Goal: Book appointment/travel/reservation

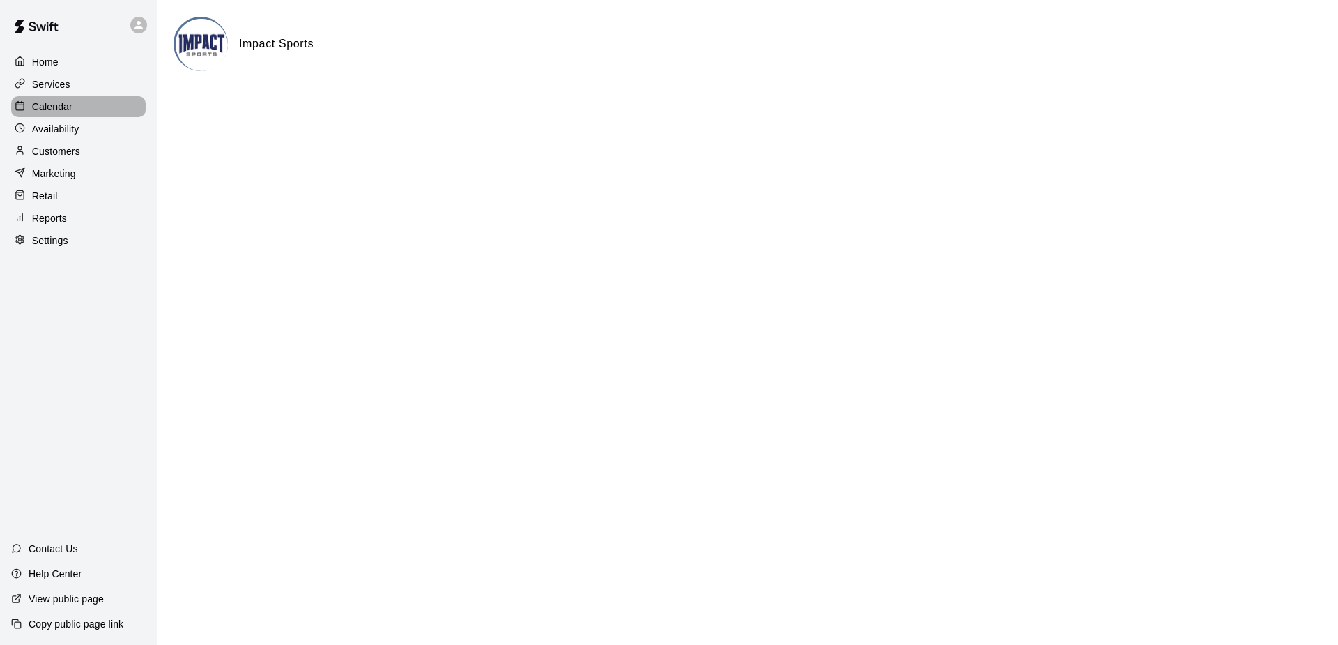
click at [49, 109] on p "Calendar" at bounding box center [52, 107] width 40 height 14
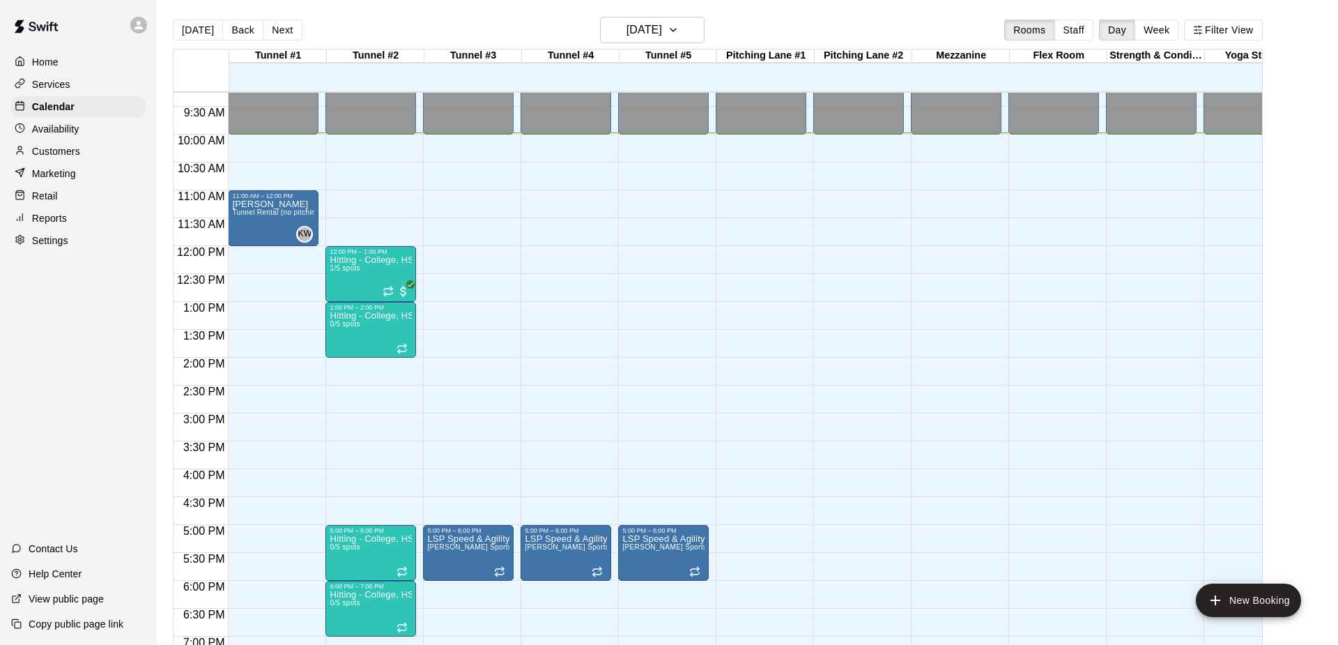
scroll to position [504, 0]
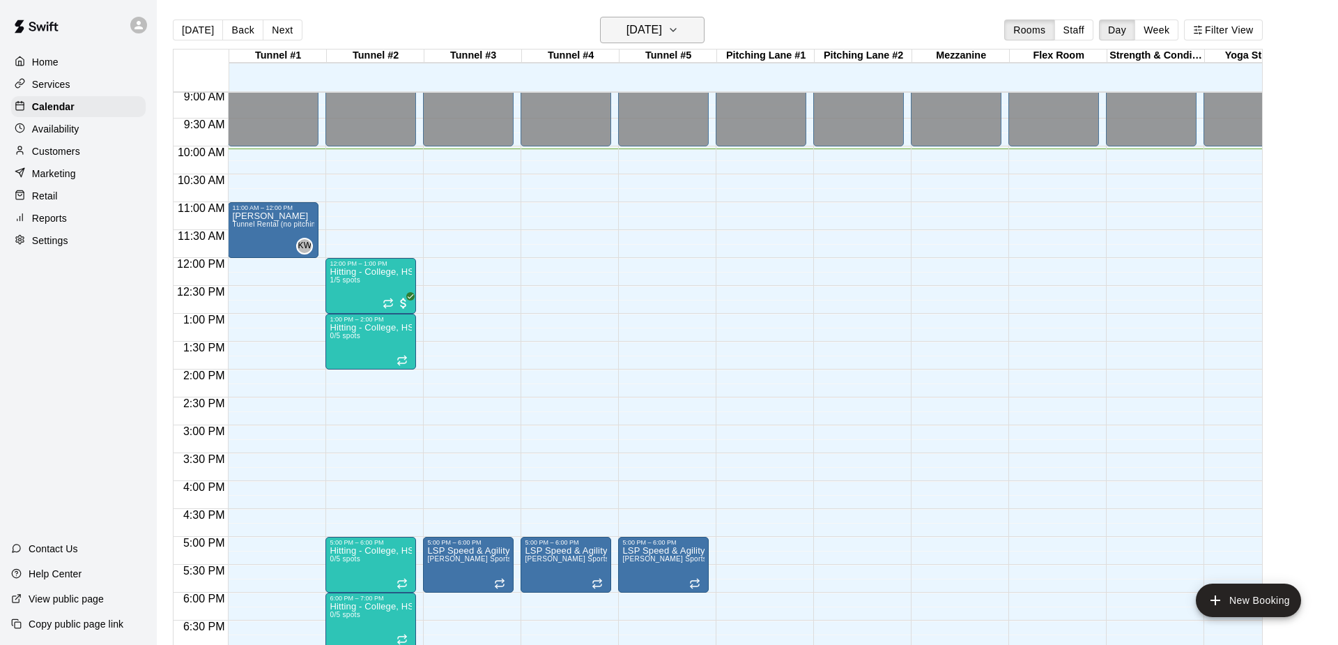
click at [679, 29] on icon "button" at bounding box center [673, 30] width 11 height 17
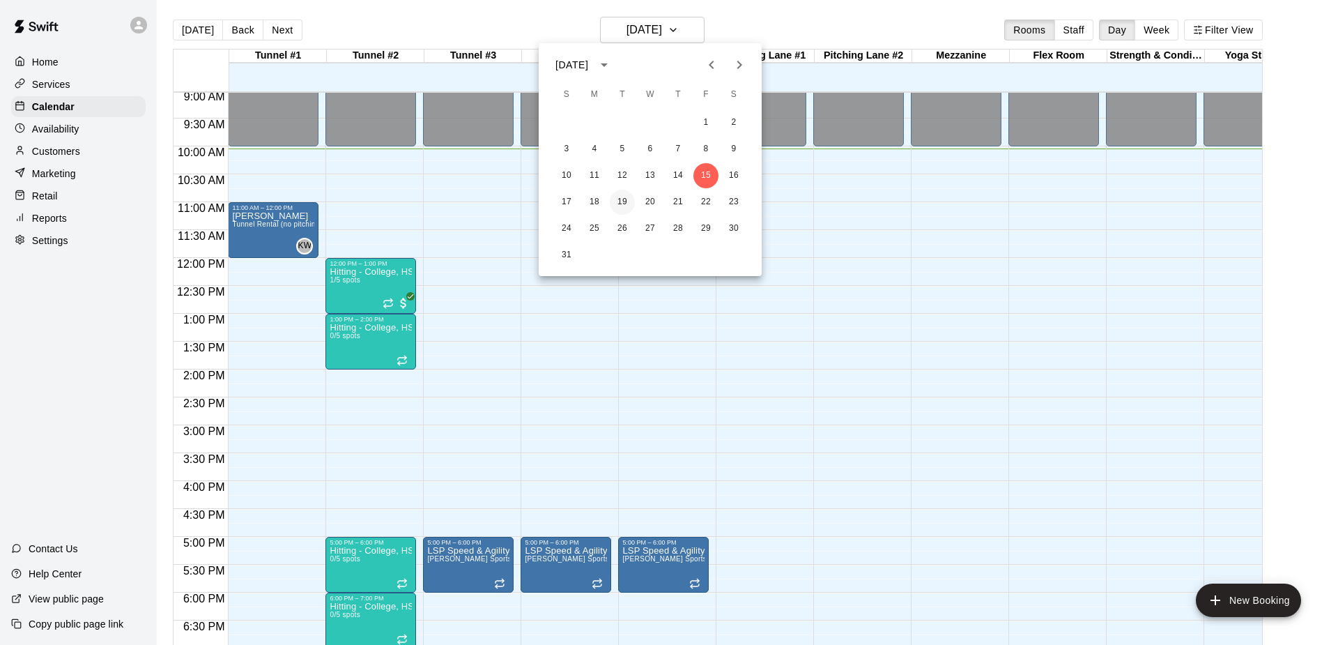
click at [625, 200] on button "19" at bounding box center [622, 202] width 25 height 25
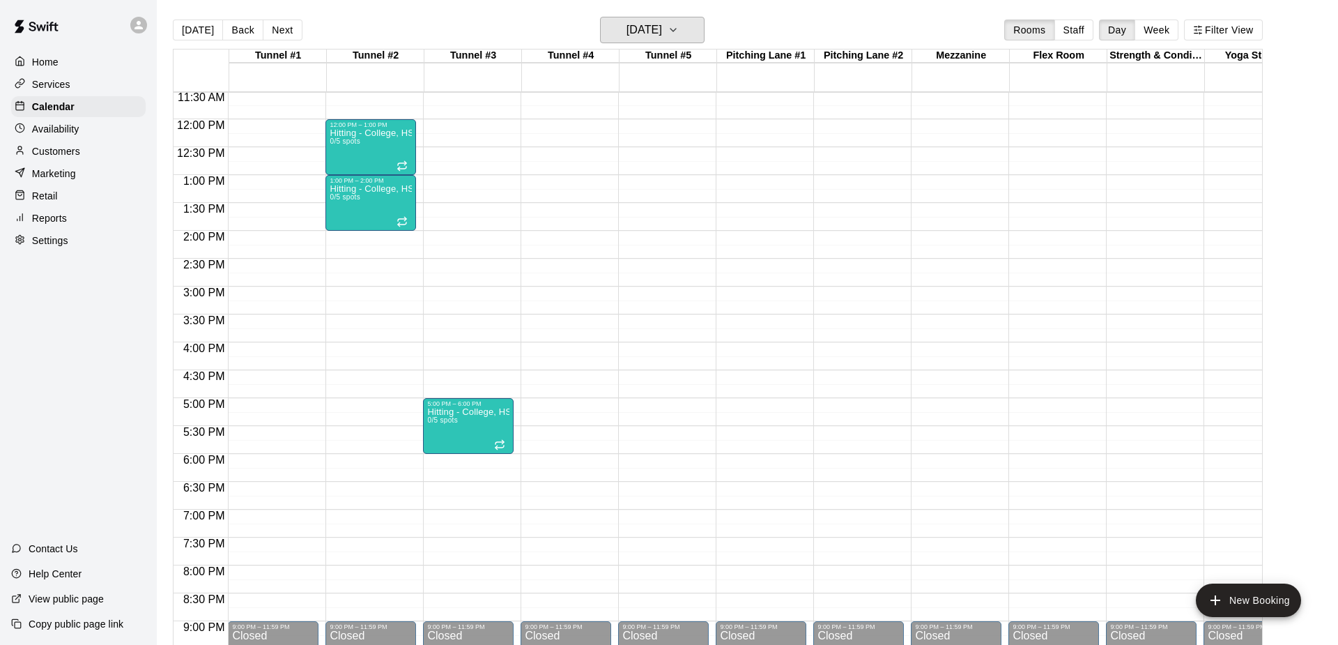
scroll to position [0, 1]
click at [275, 344] on div "12:00 AM – 10:00 AM Closed 9:00 PM – 11:59 PM Closed" at bounding box center [272, 119] width 91 height 1338
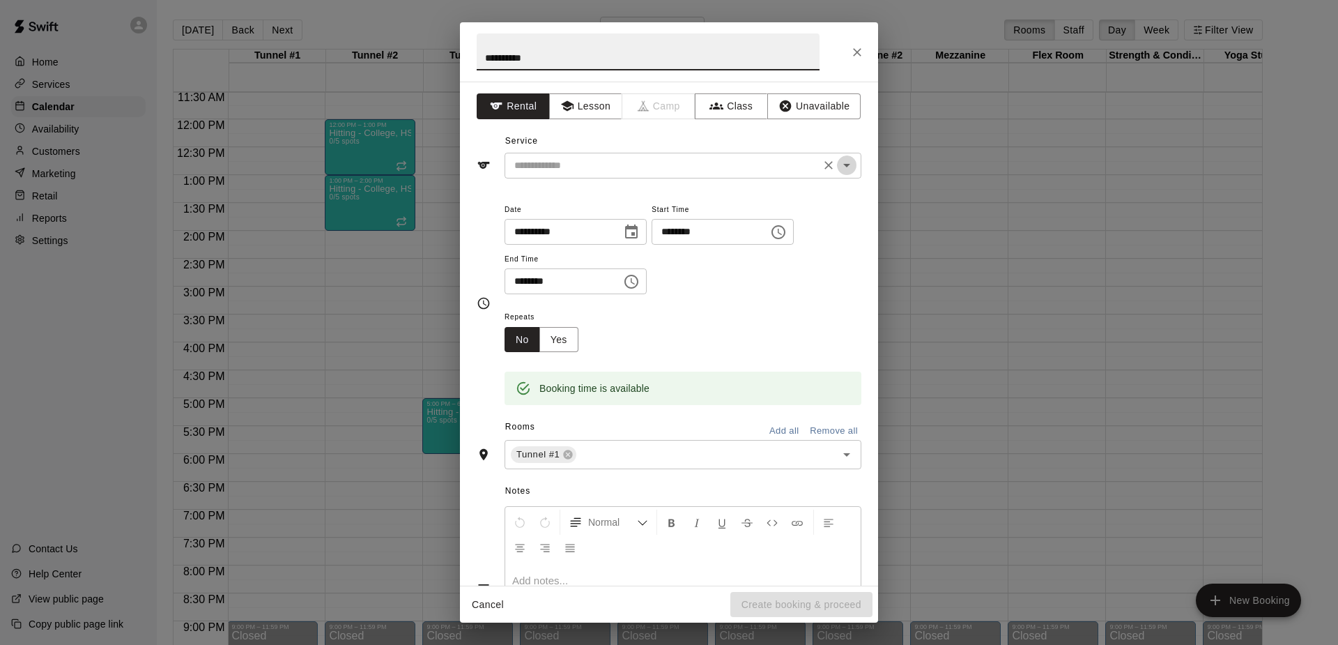
click at [849, 162] on icon "Open" at bounding box center [846, 165] width 17 height 17
type input "**********"
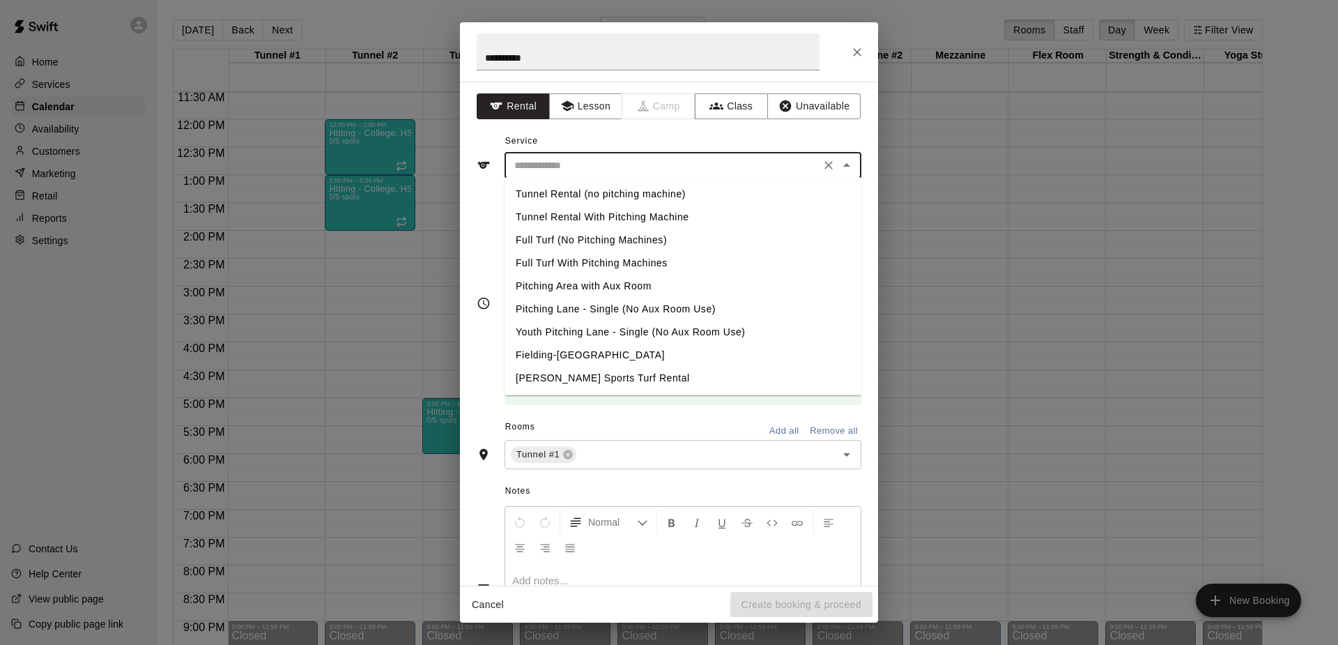
click at [645, 195] on li "Tunnel Rental (no pitching machine)" at bounding box center [682, 194] width 357 height 23
type input "**********"
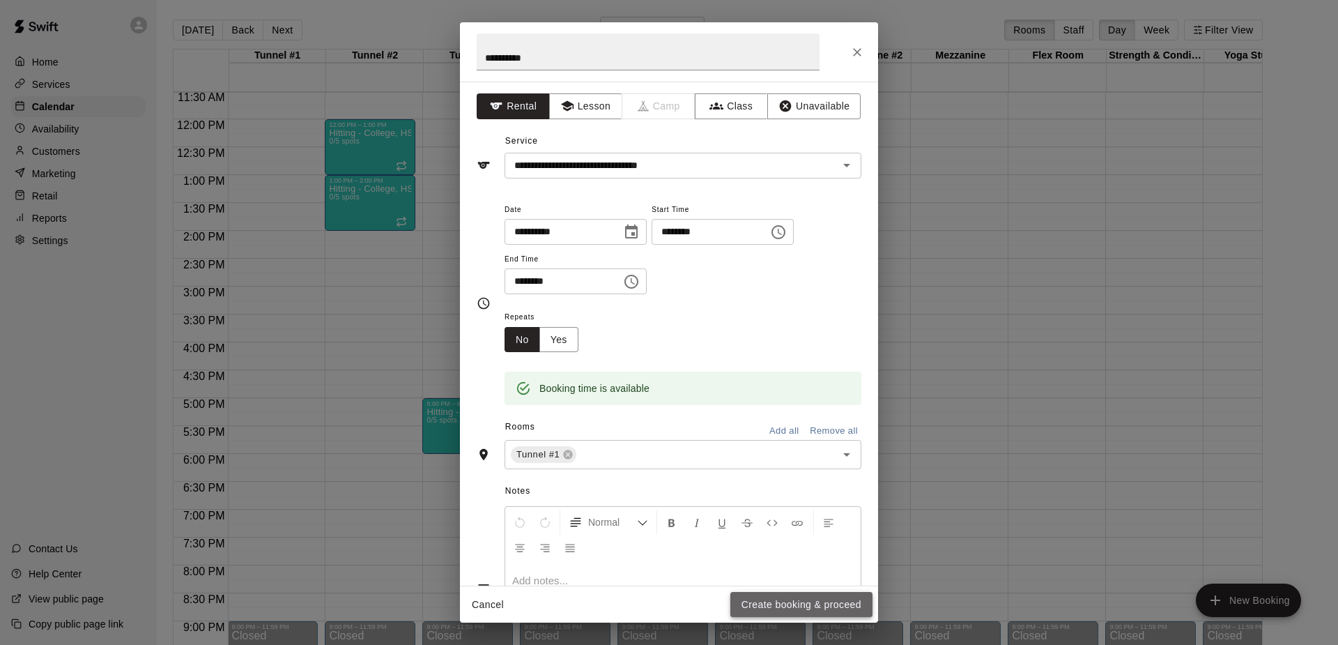
click at [801, 601] on button "Create booking & proceed" at bounding box center [801, 605] width 142 height 26
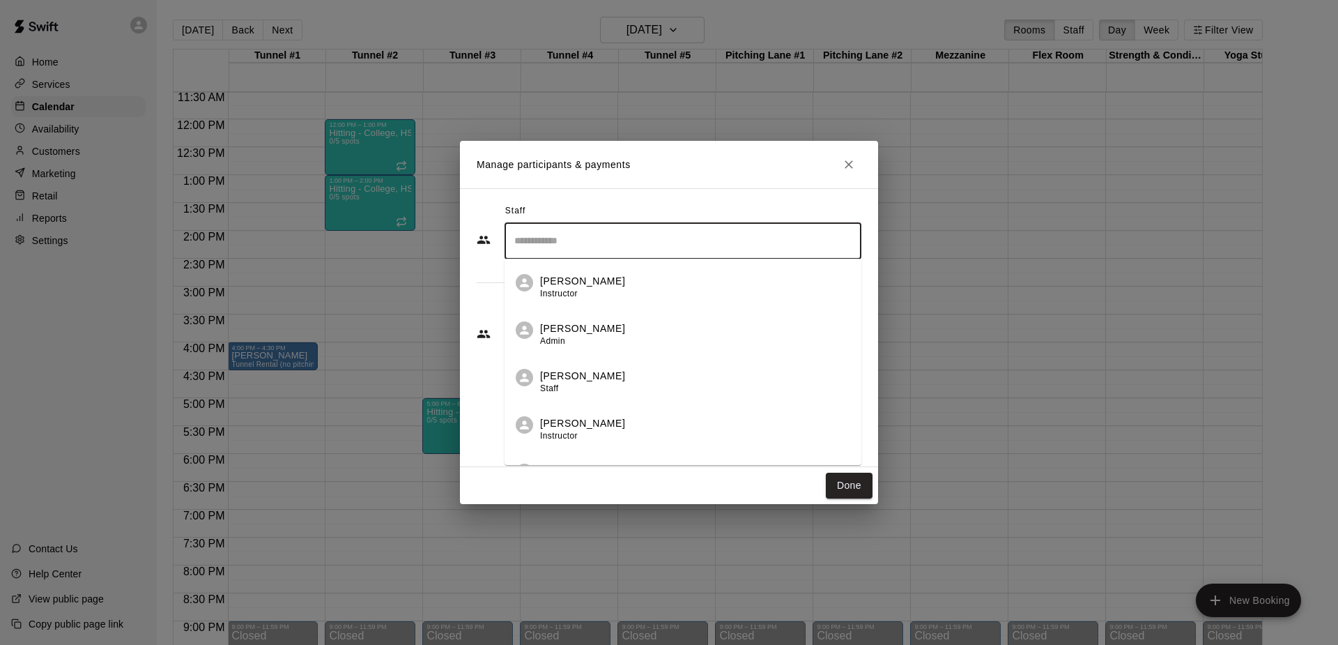
click at [656, 241] on input "Search staff" at bounding box center [683, 241] width 344 height 24
click at [577, 323] on p "[PERSON_NAME]" at bounding box center [582, 328] width 85 height 15
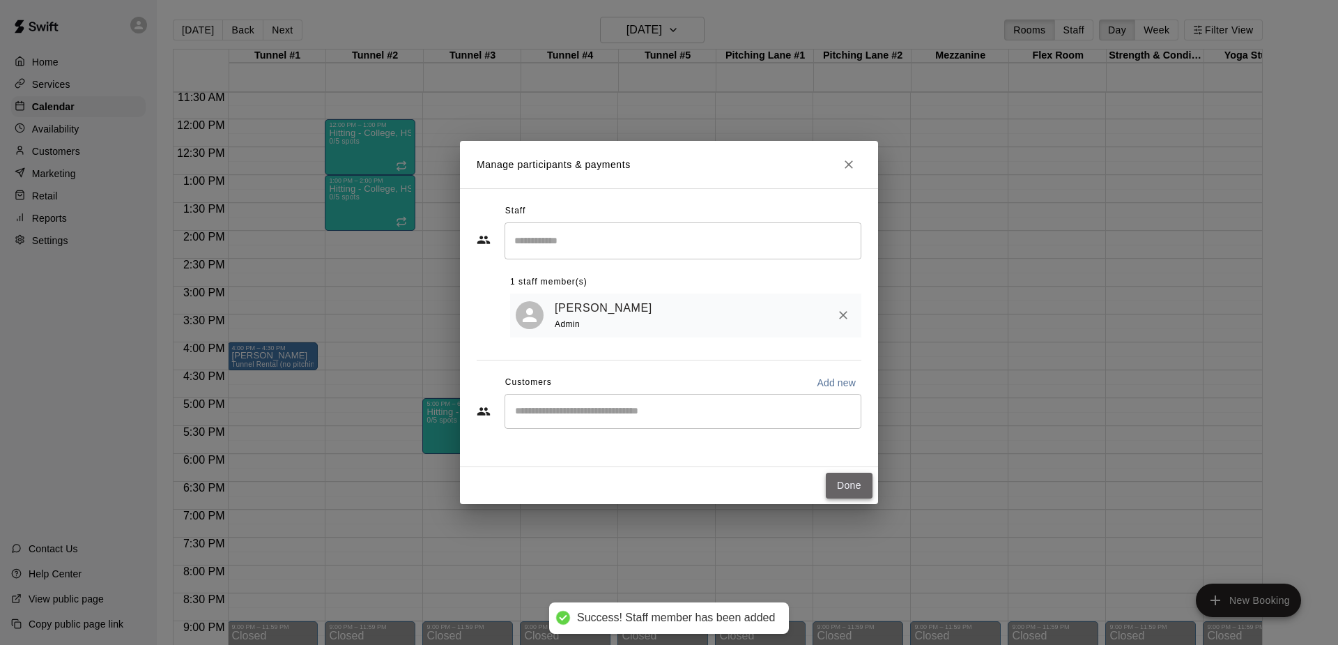
click at [855, 482] on button "Done" at bounding box center [849, 485] width 47 height 26
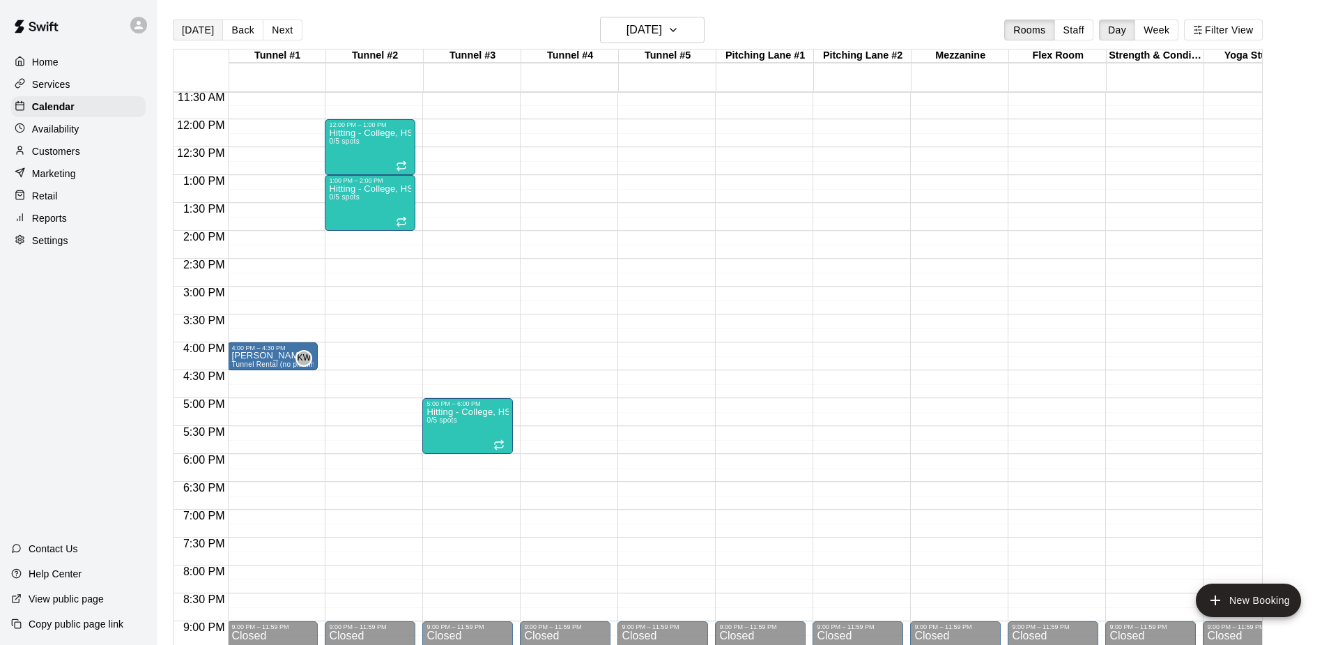
click at [200, 27] on button "[DATE]" at bounding box center [198, 30] width 50 height 21
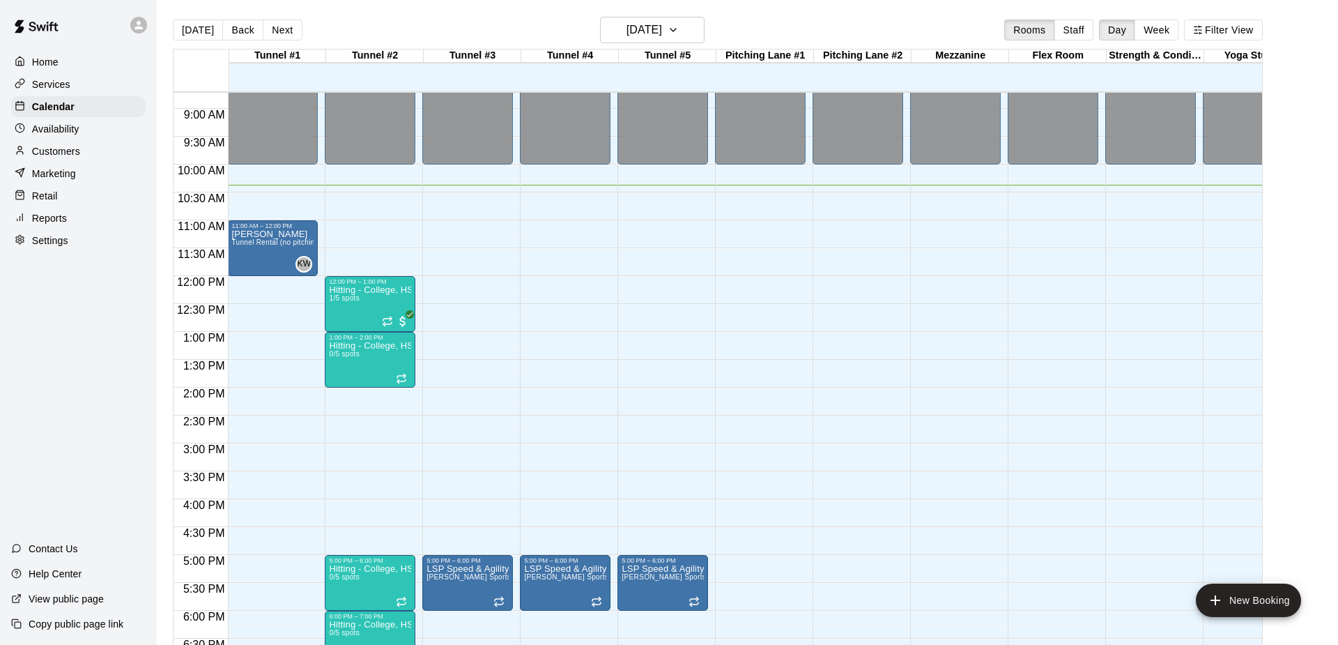
scroll to position [479, 1]
